Goal: Find contact information: Find contact information

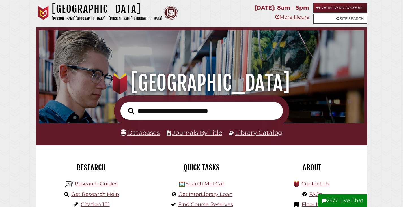
scroll to position [57, 0]
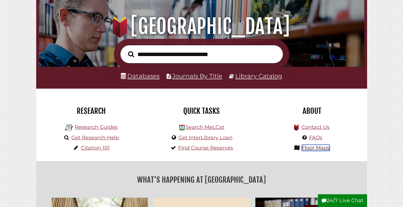
click at [313, 147] on link "Floor Maps" at bounding box center [316, 147] width 28 height 6
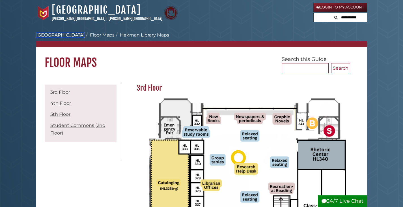
click at [59, 34] on link "[GEOGRAPHIC_DATA]" at bounding box center [60, 34] width 48 height 5
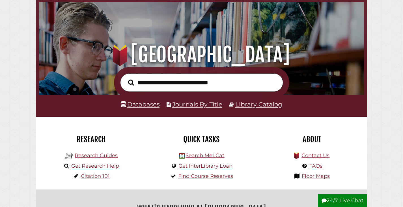
scroll to position [107, 322]
click at [309, 155] on link "Contact Us" at bounding box center [315, 155] width 28 height 6
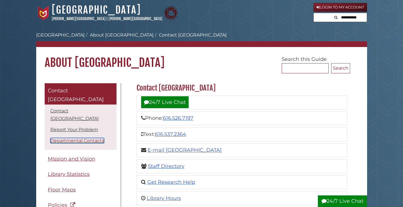
click at [81, 138] on link "Departmental Contacts" at bounding box center [77, 140] width 54 height 5
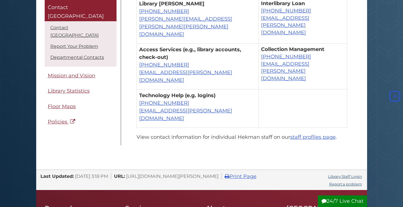
scroll to position [585, 0]
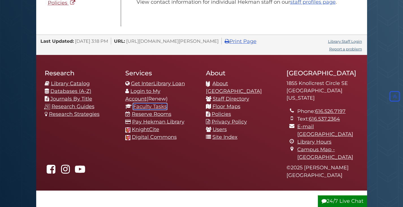
click at [153, 103] on link "Faculty Tasks" at bounding box center [150, 106] width 34 height 6
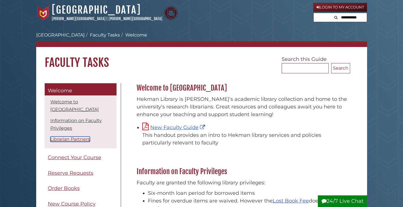
click at [78, 140] on link "Librarian Partners" at bounding box center [70, 138] width 40 height 5
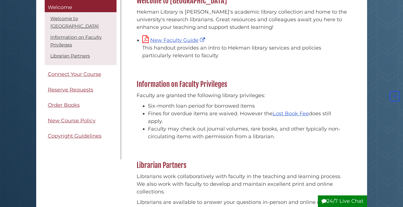
scroll to position [78, 0]
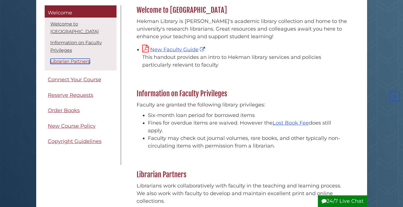
click at [74, 61] on link "Librarian Partners" at bounding box center [70, 61] width 40 height 5
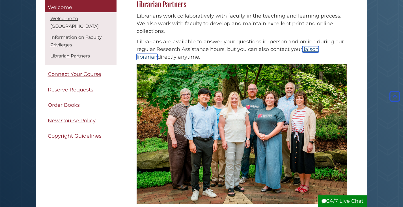
click at [309, 50] on link "liaison librarian" at bounding box center [228, 53] width 182 height 14
